Goal: Task Accomplishment & Management: Manage account settings

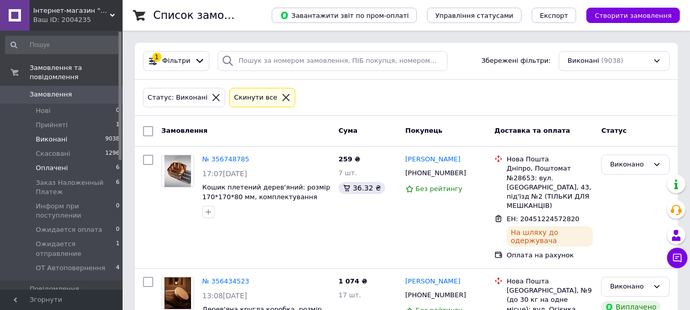
click at [47, 163] on span "Оплачені" at bounding box center [52, 167] width 32 height 9
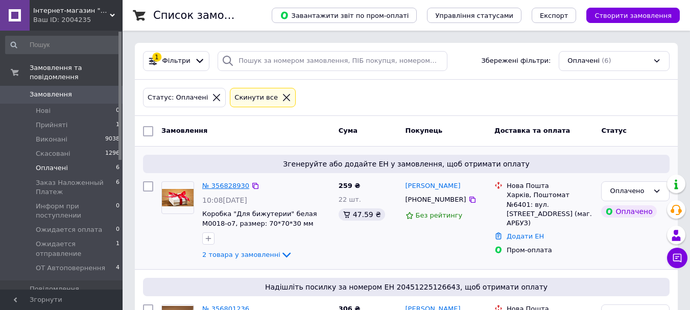
click at [222, 186] on link "№ 356828930" at bounding box center [225, 186] width 47 height 8
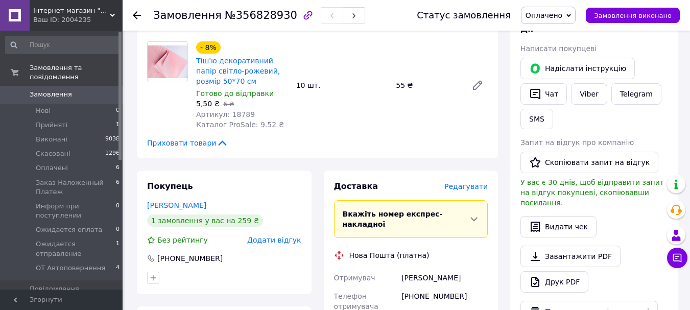
scroll to position [255, 0]
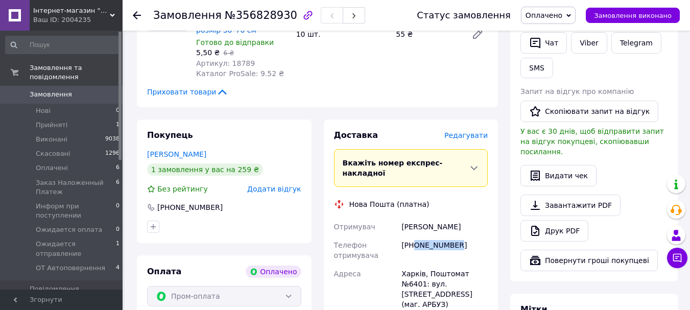
drag, startPoint x: 414, startPoint y: 226, endPoint x: 457, endPoint y: 225, distance: 43.4
click at [457, 236] on div "[PHONE_NUMBER]" at bounding box center [444, 250] width 90 height 29
copy div "0990899291"
drag, startPoint x: 399, startPoint y: 208, endPoint x: 447, endPoint y: 206, distance: 47.5
click at [460, 217] on div "[PERSON_NAME]" at bounding box center [444, 226] width 90 height 18
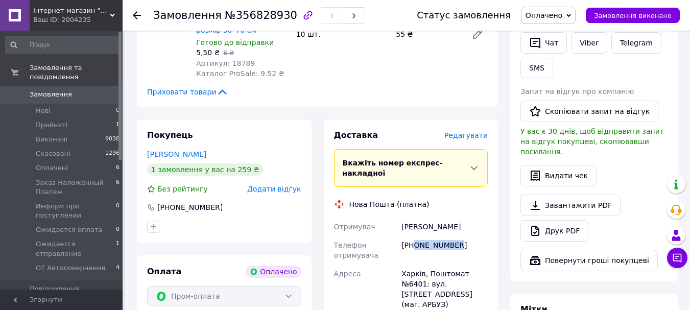
copy div "[PERSON_NAME]"
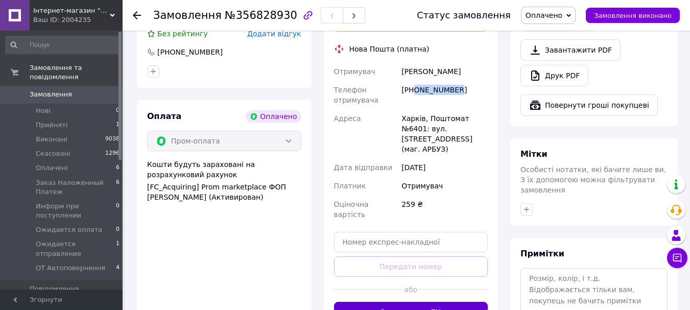
scroll to position [459, 0]
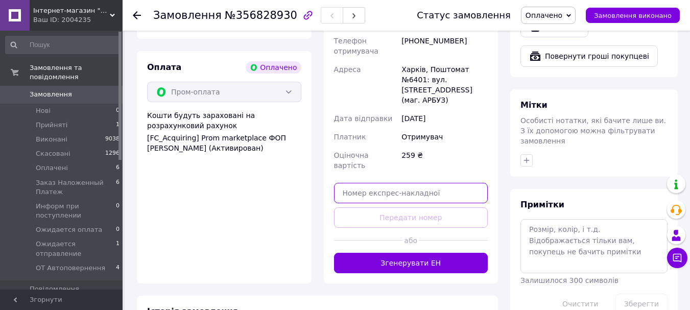
click at [435, 183] on input "text" at bounding box center [411, 193] width 154 height 20
paste input "20451225262775"
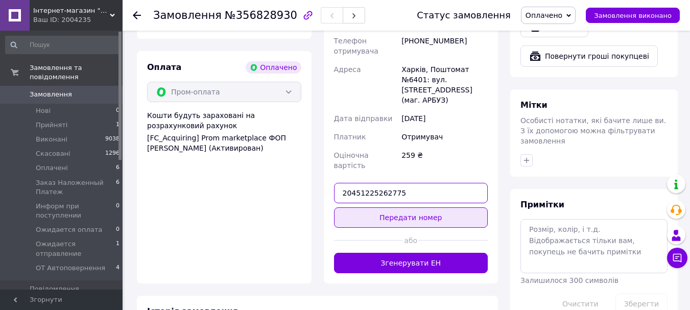
type input "20451225262775"
click at [443, 207] on button "Передати номер" at bounding box center [411, 217] width 154 height 20
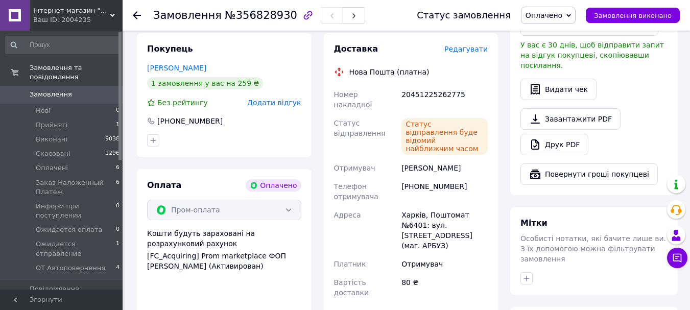
scroll to position [306, 0]
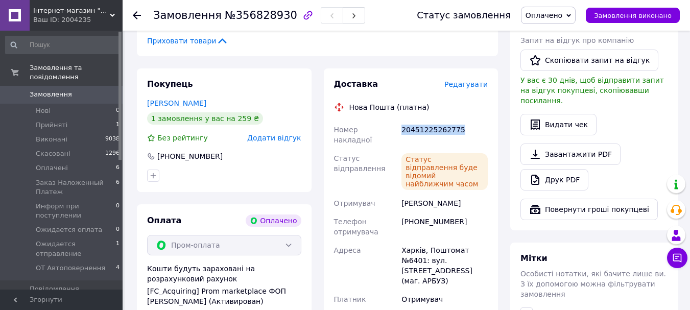
drag, startPoint x: 399, startPoint y: 120, endPoint x: 449, endPoint y: 118, distance: 50.0
click at [464, 122] on div "20451225262775" at bounding box center [444, 134] width 90 height 29
copy div "20451225262775"
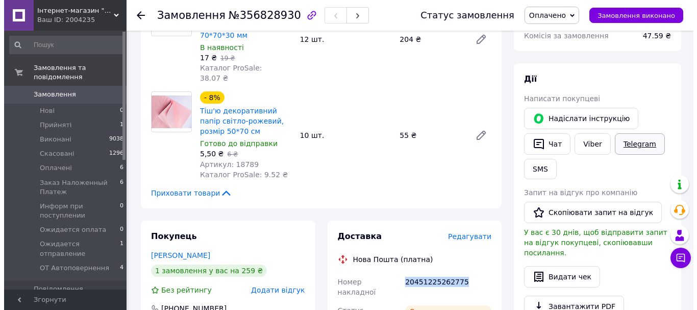
scroll to position [153, 0]
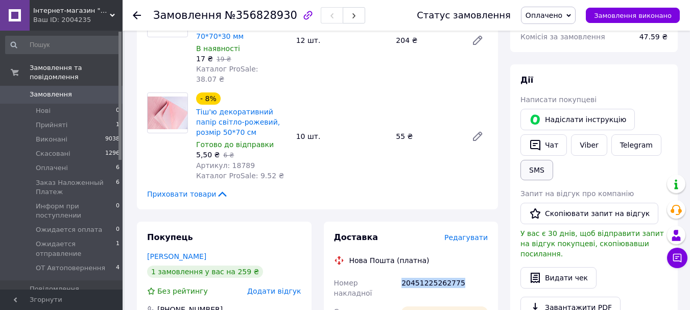
click at [530, 176] on button "SMS" at bounding box center [536, 170] width 33 height 20
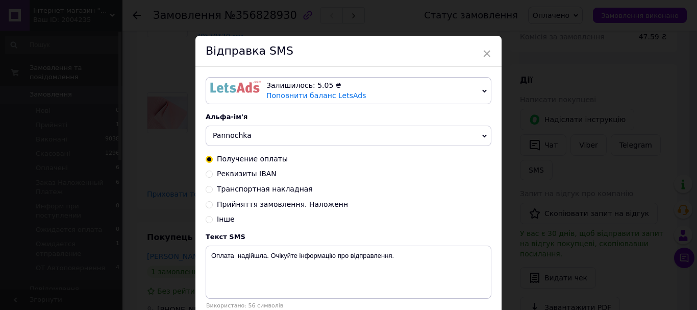
click at [284, 190] on span "Транспортная накладная" at bounding box center [265, 189] width 96 height 8
click at [213, 190] on input "Транспортная накладная" at bounding box center [209, 188] width 7 height 7
radio input "true"
radio input "false"
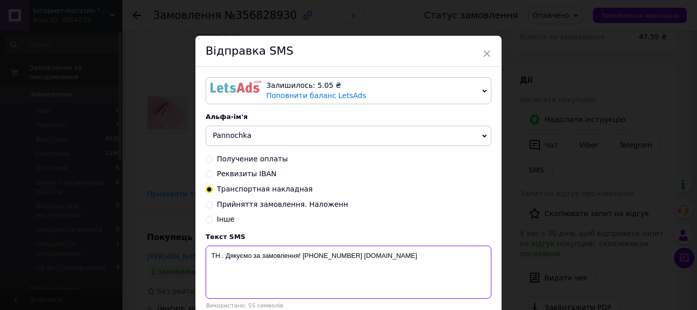
click at [223, 257] on textarea "ТН . Дякуємо за замовлення! [PHONE_NUMBER] [DOMAIN_NAME]" at bounding box center [349, 272] width 286 height 53
paste textarea "20451225262775"
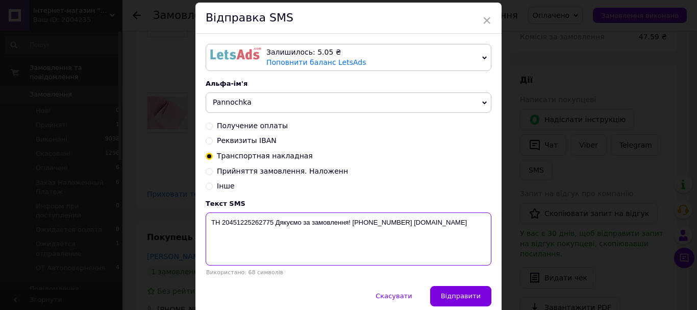
scroll to position [51, 0]
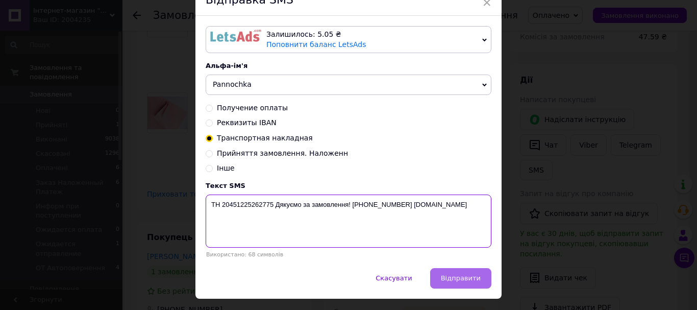
type textarea "ТН 20451225262775 Дякуємо за замовлення! [PHONE_NUMBER] [DOMAIN_NAME]"
click at [447, 282] on span "Відправити" at bounding box center [461, 278] width 40 height 8
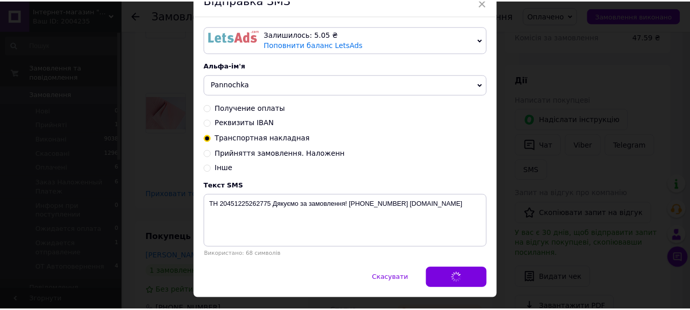
scroll to position [0, 0]
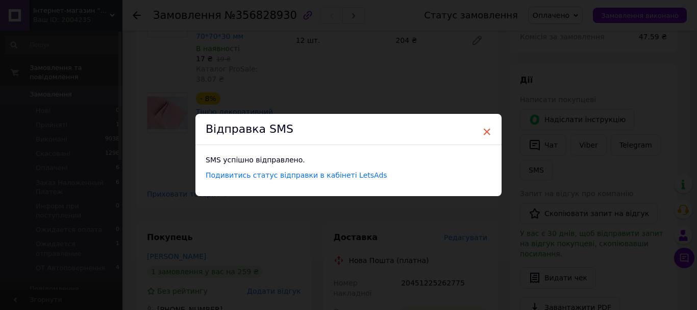
click at [485, 131] on span "×" at bounding box center [486, 131] width 9 height 17
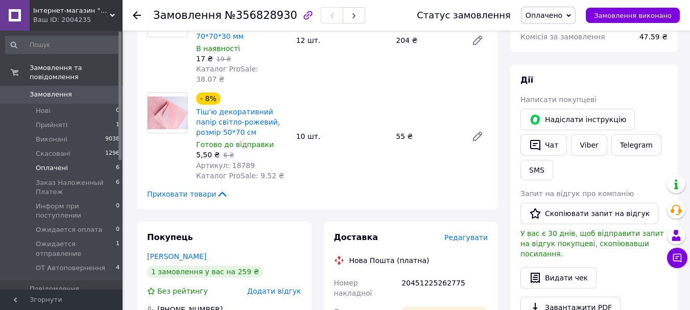
click at [57, 163] on span "Оплачені" at bounding box center [52, 167] width 32 height 9
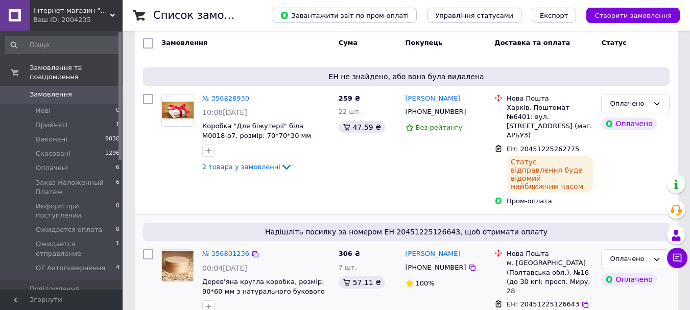
scroll to position [204, 0]
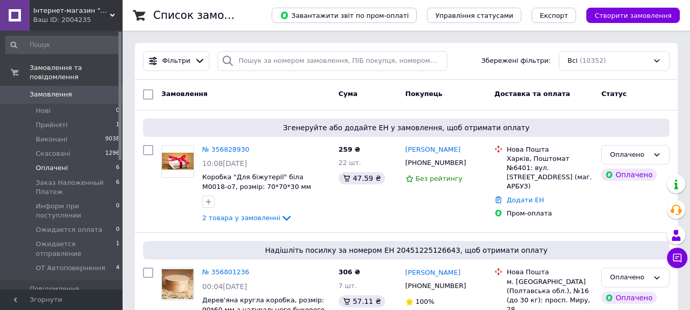
click at [51, 163] on span "Оплачені" at bounding box center [52, 167] width 32 height 9
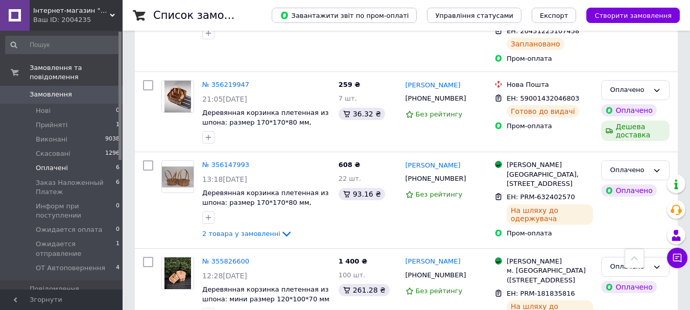
scroll to position [496, 0]
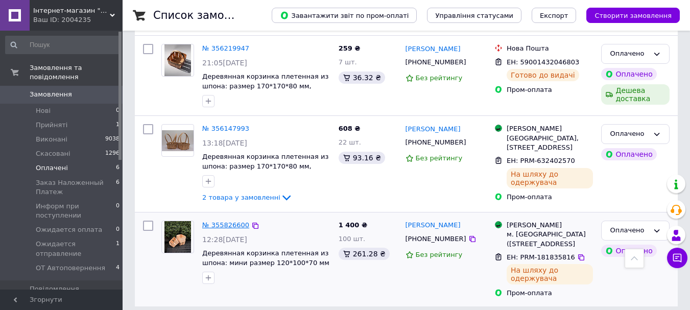
click at [227, 221] on link "№ 355826600" at bounding box center [225, 225] width 47 height 8
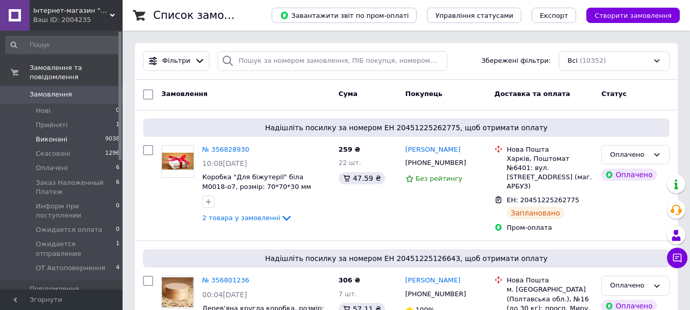
click at [51, 135] on span "Виконані" at bounding box center [52, 139] width 32 height 9
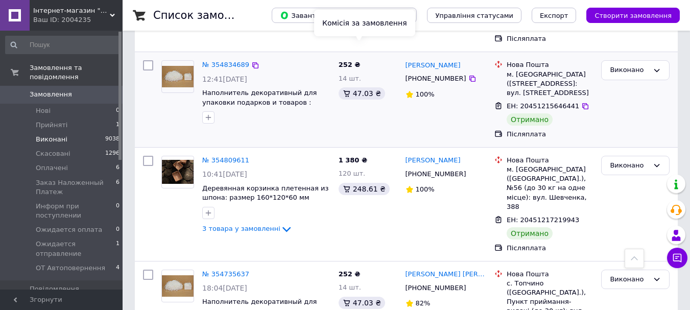
scroll to position [3369, 0]
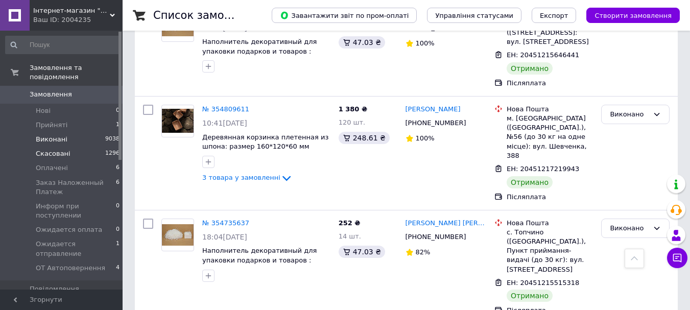
click at [43, 149] on span "Скасовані" at bounding box center [53, 153] width 35 height 9
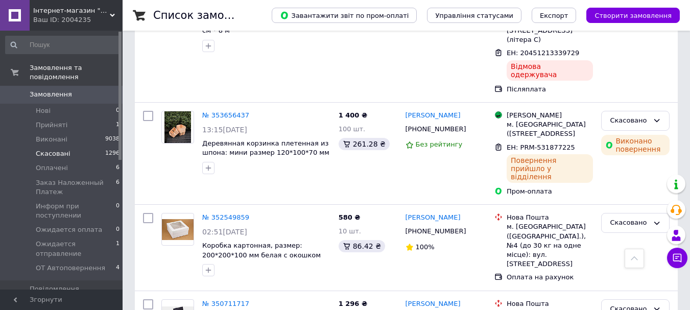
scroll to position [510, 0]
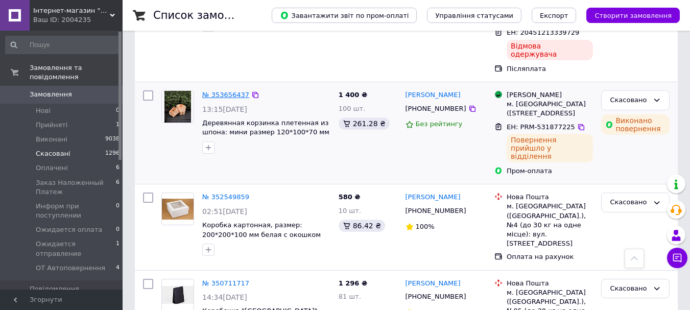
click at [228, 91] on link "№ 353656437" at bounding box center [225, 95] width 47 height 8
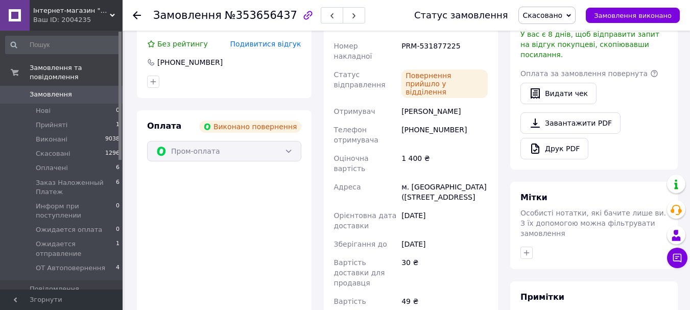
scroll to position [337, 0]
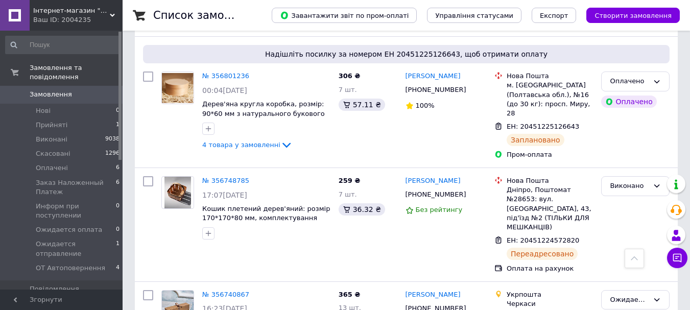
scroll to position [204, 0]
